Goal: Task Accomplishment & Management: Use online tool/utility

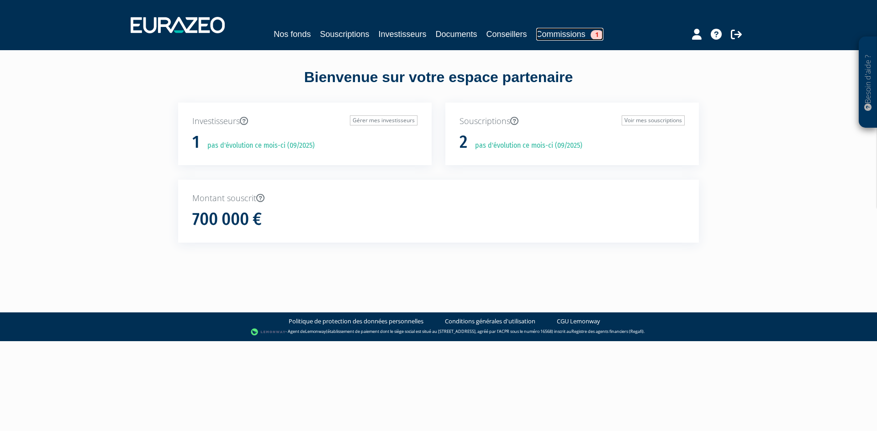
click at [570, 28] on link "Commissions 1" at bounding box center [569, 34] width 67 height 13
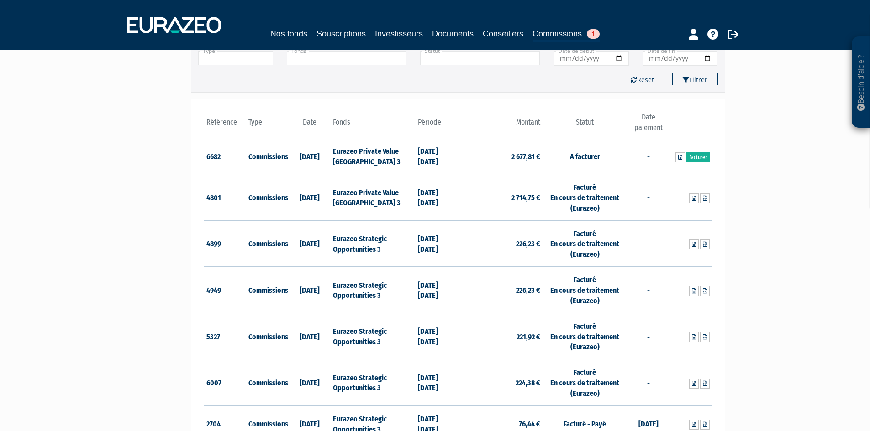
scroll to position [91, 0]
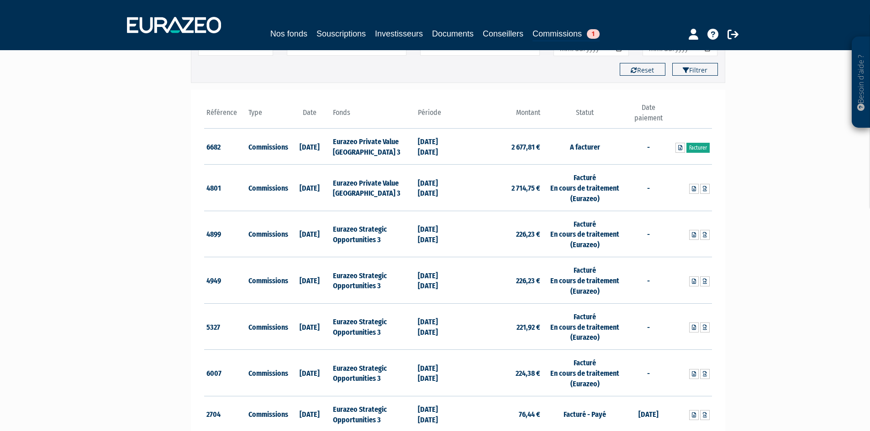
click at [702, 149] on link "Facturer" at bounding box center [697, 148] width 23 height 10
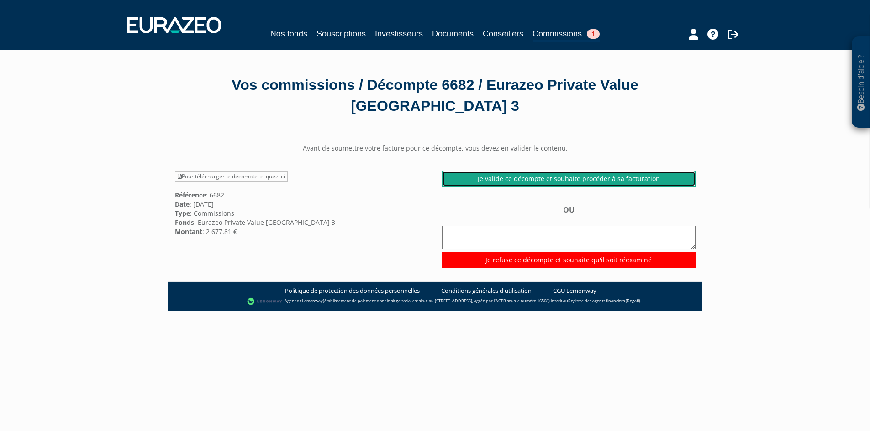
click at [557, 179] on link "Je valide ce décompte et souhaite procéder à sa facturation" at bounding box center [568, 179] width 253 height 16
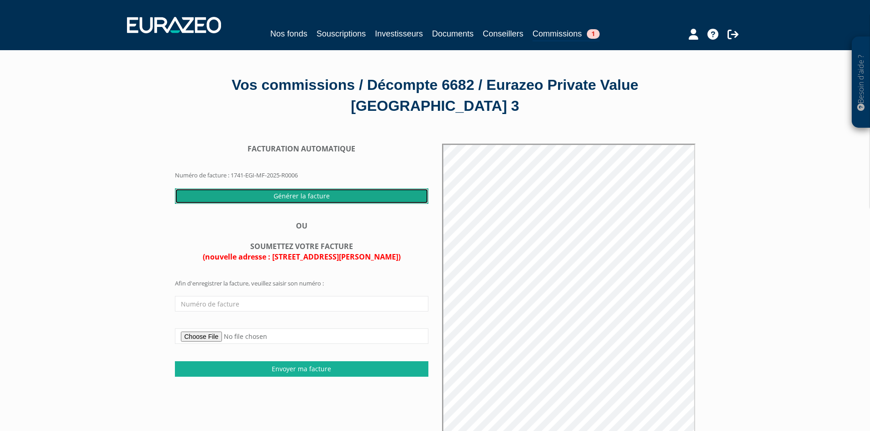
click at [314, 195] on input "Générer la facture" at bounding box center [301, 197] width 253 height 16
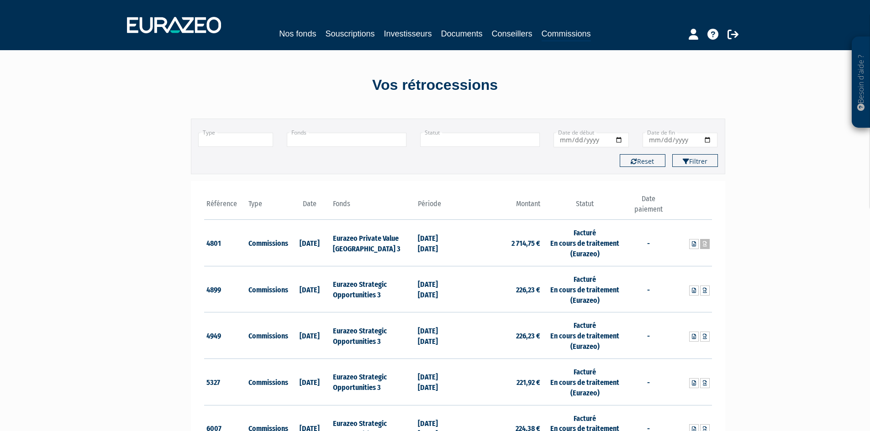
click at [705, 244] on icon at bounding box center [705, 244] width 4 height 5
